Goal: Task Accomplishment & Management: Use online tool/utility

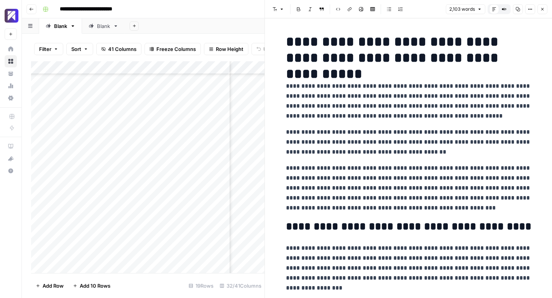
scroll to position [61, 1924]
click at [543, 10] on icon "button" at bounding box center [542, 9] width 5 height 5
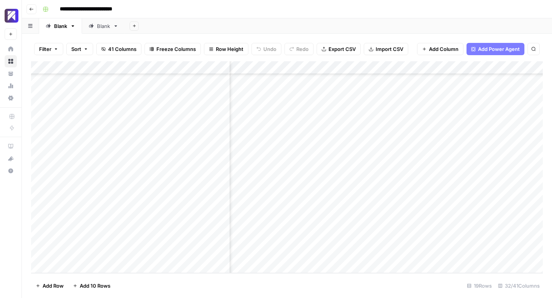
scroll to position [61, 2104]
click at [308, 213] on div "Add Column" at bounding box center [286, 167] width 511 height 212
click at [308, 213] on textarea "**********" at bounding box center [354, 215] width 150 height 11
click at [382, 257] on div "Add Column" at bounding box center [286, 167] width 511 height 212
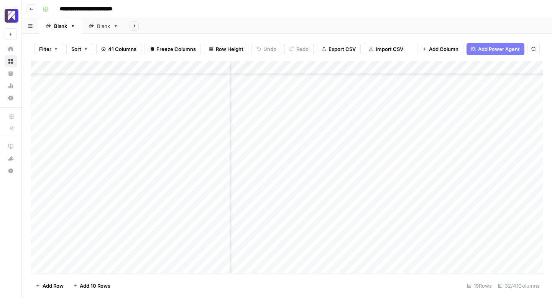
click at [372, 214] on div "Add Column" at bounding box center [286, 167] width 511 height 212
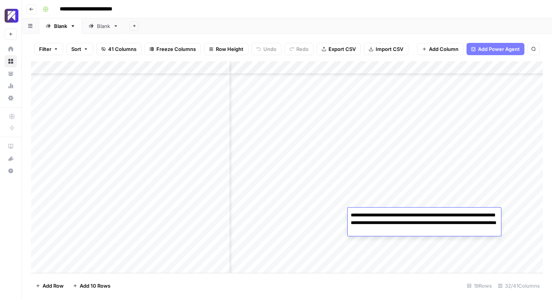
click at [372, 214] on textarea "**********" at bounding box center [423, 223] width 153 height 26
click at [293, 241] on div "Add Column" at bounding box center [286, 167] width 511 height 212
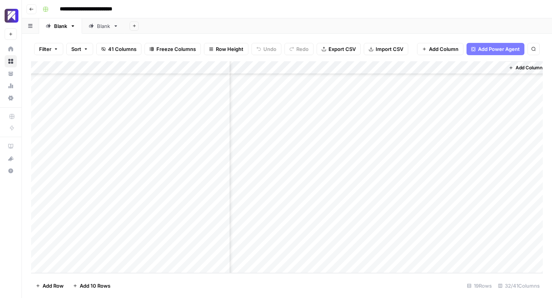
scroll to position [61, 2243]
click at [411, 215] on div "Add Column" at bounding box center [286, 167] width 511 height 212
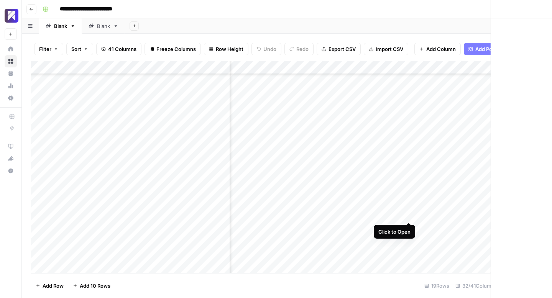
scroll to position [61, 2238]
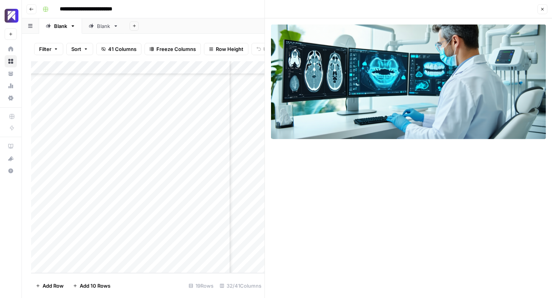
click at [545, 10] on button "Close" at bounding box center [542, 9] width 10 height 10
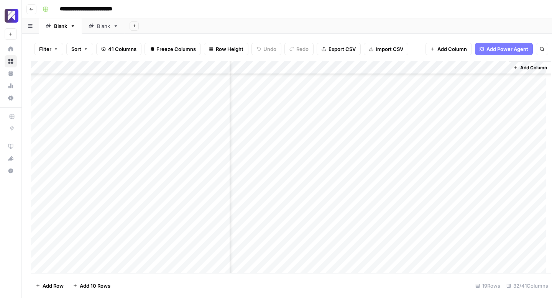
scroll to position [61, 2234]
click at [419, 201] on div "Add Column" at bounding box center [286, 167] width 511 height 212
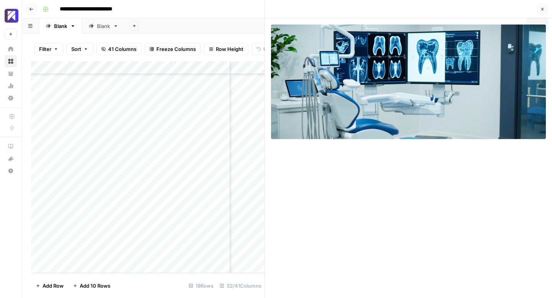
click at [541, 9] on icon "button" at bounding box center [542, 9] width 5 height 5
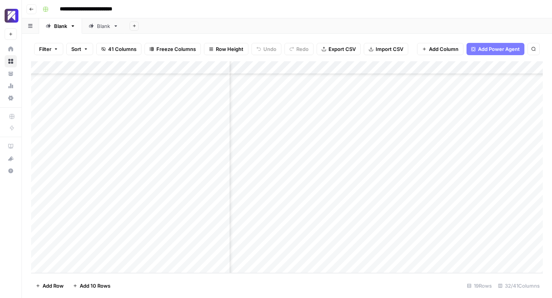
scroll to position [61, 2101]
click at [310, 200] on div "Add Column" at bounding box center [286, 167] width 511 height 212
click at [310, 200] on textarea "**********" at bounding box center [356, 202] width 149 height 11
click at [363, 242] on div "Add Column" at bounding box center [286, 167] width 511 height 212
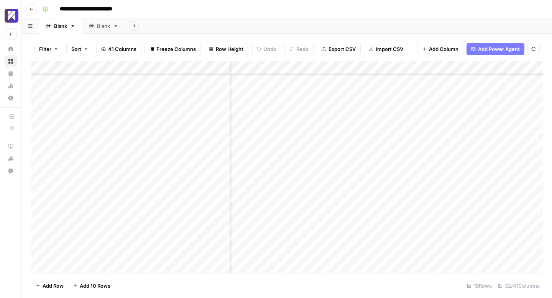
click at [371, 200] on div "Add Column" at bounding box center [286, 167] width 511 height 212
click at [512, 162] on div "Add Column" at bounding box center [286, 167] width 511 height 212
click at [473, 162] on div "Add Column" at bounding box center [286, 167] width 511 height 212
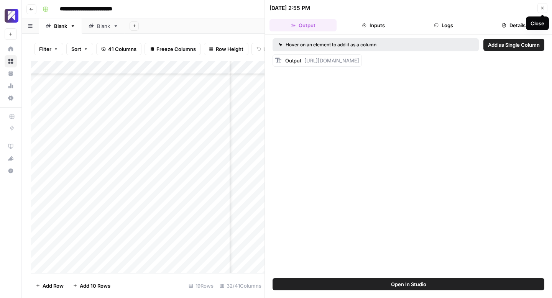
click at [540, 8] on icon "button" at bounding box center [542, 8] width 5 height 5
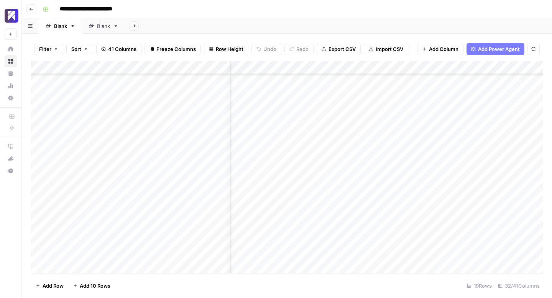
click at [504, 163] on div "Add Column" at bounding box center [286, 167] width 511 height 212
click at [504, 163] on input "**********" at bounding box center [553, 164] width 123 height 9
click at [506, 163] on input "**********" at bounding box center [483, 164] width 123 height 9
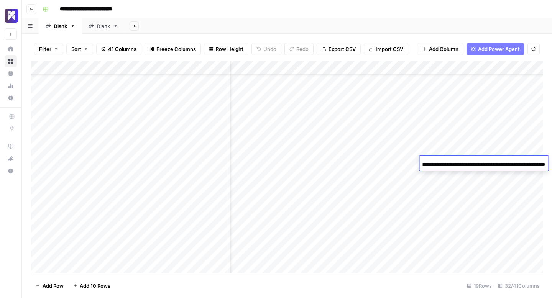
click at [506, 163] on input "**********" at bounding box center [483, 164] width 123 height 9
click at [505, 183] on div "Add Column" at bounding box center [286, 167] width 511 height 212
click at [441, 160] on div "Add Column" at bounding box center [286, 167] width 511 height 212
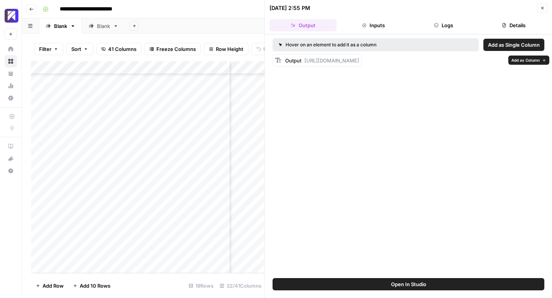
drag, startPoint x: 489, startPoint y: 70, endPoint x: 317, endPoint y: 60, distance: 172.7
click at [317, 60] on div "Output [URL][DOMAIN_NAME]" at bounding box center [322, 61] width 74 height 8
click at [313, 60] on span "[URL][DOMAIN_NAME]" at bounding box center [331, 60] width 55 height 6
drag, startPoint x: 304, startPoint y: 59, endPoint x: 487, endPoint y: 67, distance: 182.5
click at [359, 64] on div "Output [URL][DOMAIN_NAME]" at bounding box center [322, 61] width 74 height 8
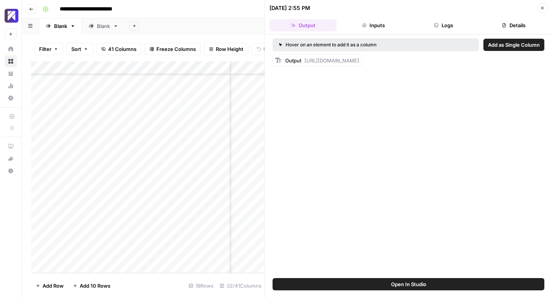
copy span "[URL][DOMAIN_NAME]"
click at [545, 10] on button "Close" at bounding box center [542, 8] width 10 height 10
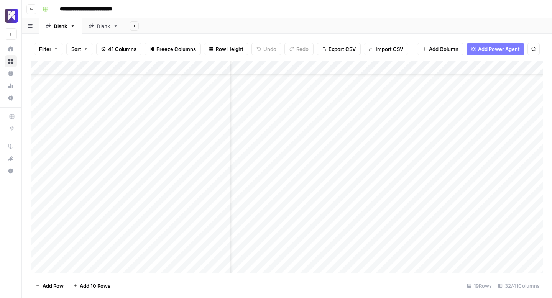
click at [308, 159] on div "Add Column" at bounding box center [286, 167] width 511 height 212
click at [299, 182] on div "Add Column" at bounding box center [286, 167] width 511 height 212
click at [364, 163] on div "Add Column" at bounding box center [286, 167] width 511 height 212
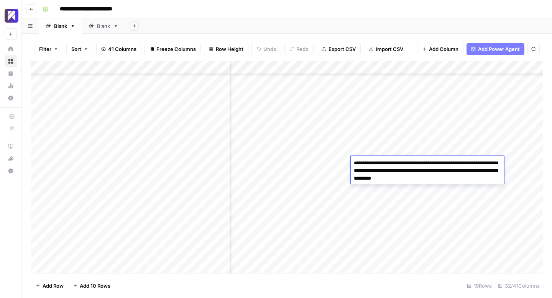
click at [361, 190] on div "Add Column" at bounding box center [286, 167] width 511 height 212
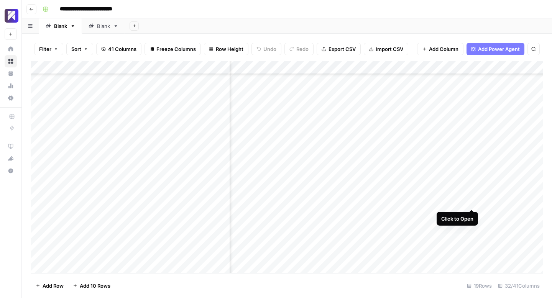
click at [472, 199] on div "Add Column" at bounding box center [286, 167] width 511 height 212
